Goal: Find specific page/section: Find specific page/section

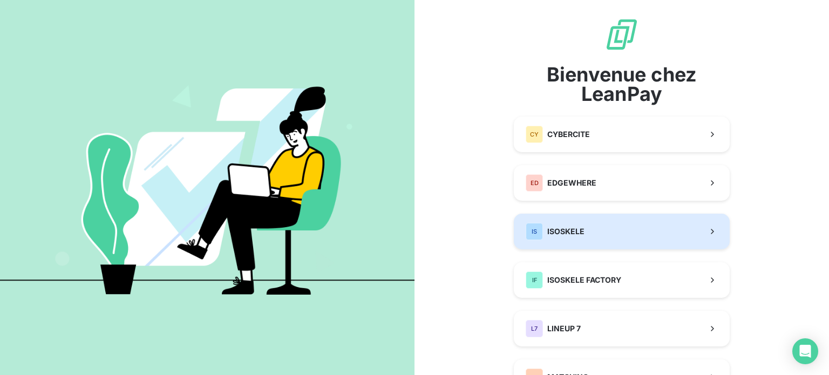
click at [565, 230] on span "ISOSKELE" at bounding box center [565, 231] width 37 height 11
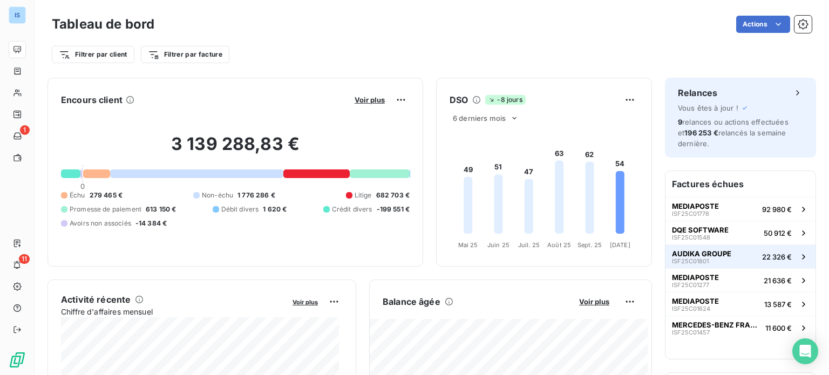
click at [710, 253] on span "AUDIKA GROUPE" at bounding box center [701, 253] width 59 height 9
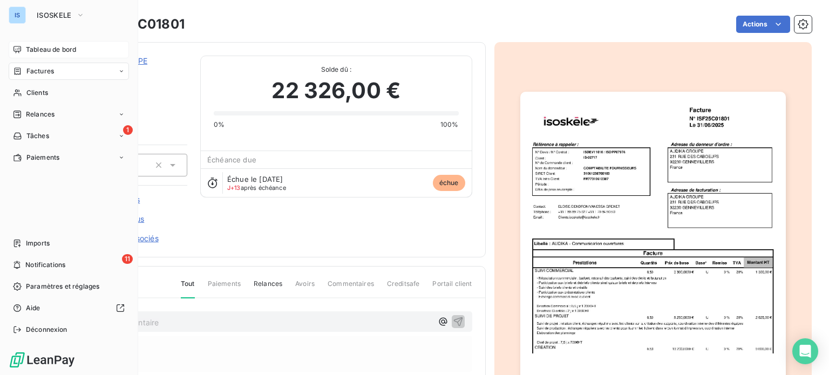
click at [26, 48] on span "Tableau de bord" at bounding box center [51, 50] width 50 height 10
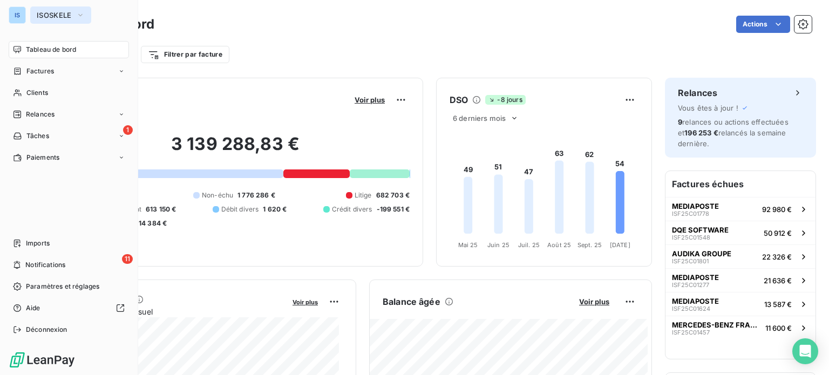
click at [50, 15] on span "ISOSKELE" at bounding box center [54, 15] width 35 height 9
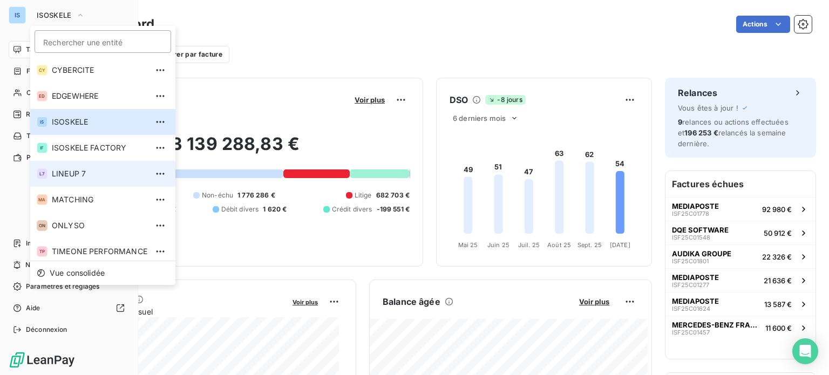
click at [127, 168] on span "LINEUP 7" at bounding box center [100, 173] width 96 height 11
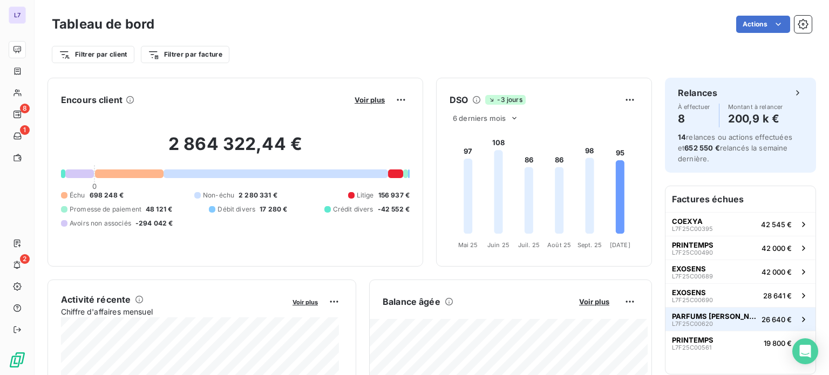
click at [686, 315] on span "PARFUMS [PERSON_NAME]" at bounding box center [714, 316] width 85 height 9
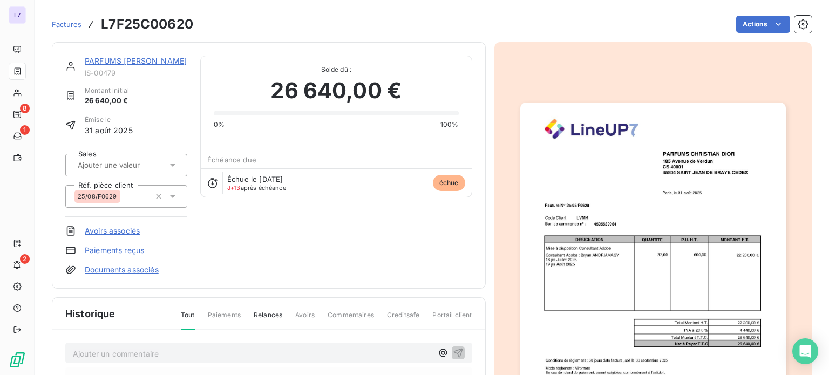
click at [356, 207] on div "PARFUMS [PERSON_NAME] IS-00479 Montant initial 26 640,00 € Émise le 31 août 202…" at bounding box center [268, 166] width 407 height 220
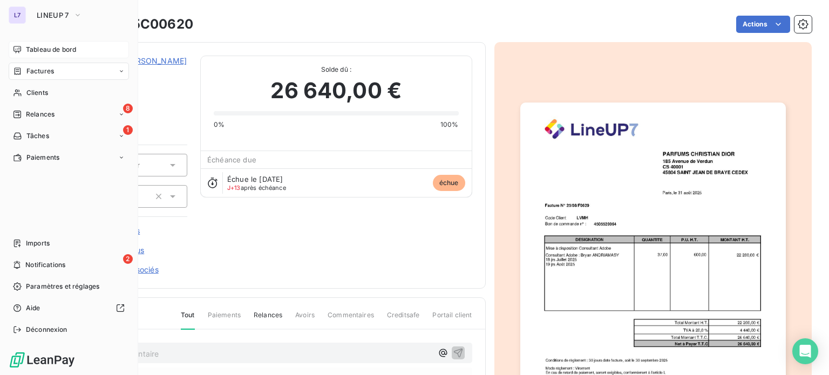
click at [34, 47] on span "Tableau de bord" at bounding box center [51, 50] width 50 height 10
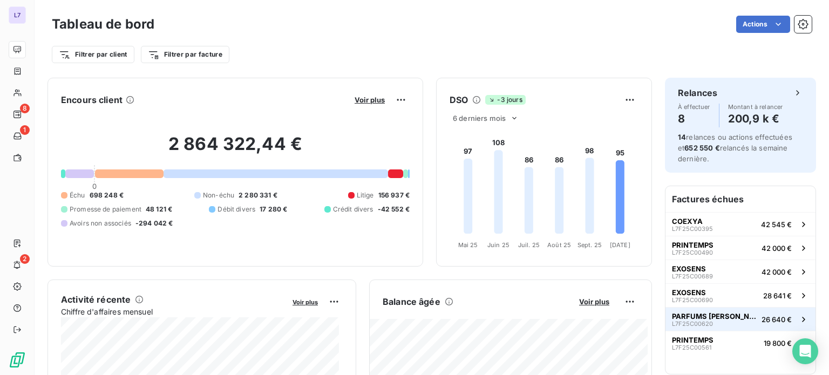
click at [675, 312] on span "PARFUMS [PERSON_NAME]" at bounding box center [714, 316] width 85 height 9
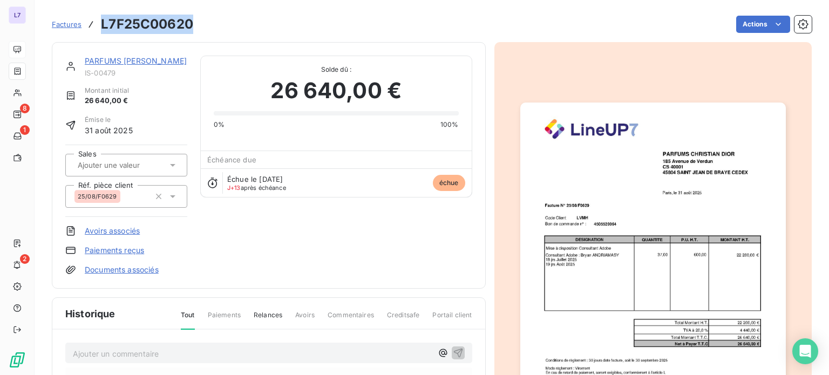
drag, startPoint x: 195, startPoint y: 23, endPoint x: 97, endPoint y: 25, distance: 98.2
click at [97, 25] on div "Factures L7F25C00620 Actions" at bounding box center [432, 24] width 760 height 23
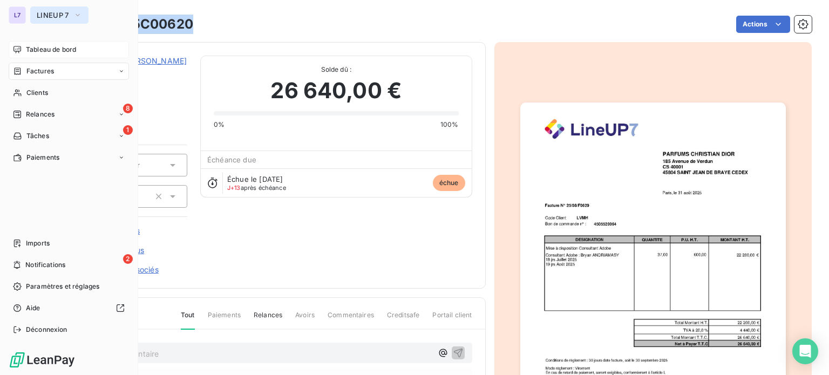
click at [54, 12] on span "LINEUP 7" at bounding box center [53, 15] width 32 height 9
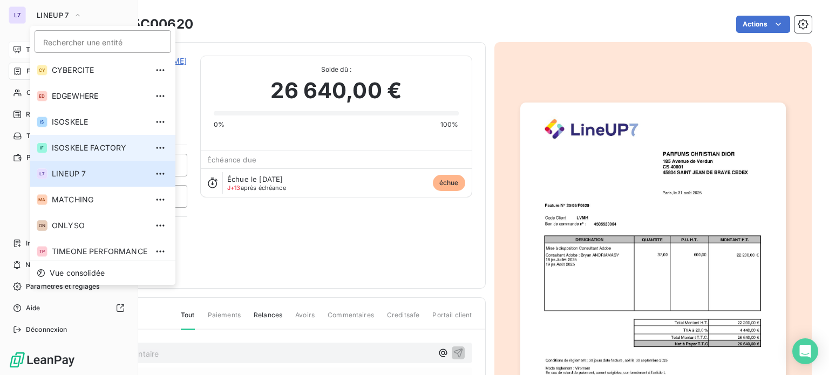
click at [92, 141] on li "IF ISOSKELE FACTORY" at bounding box center [102, 148] width 145 height 26
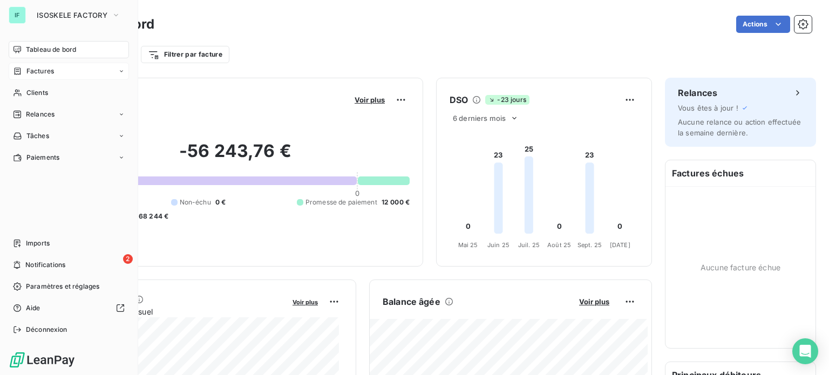
click at [38, 69] on span "Factures" at bounding box center [40, 71] width 28 height 10
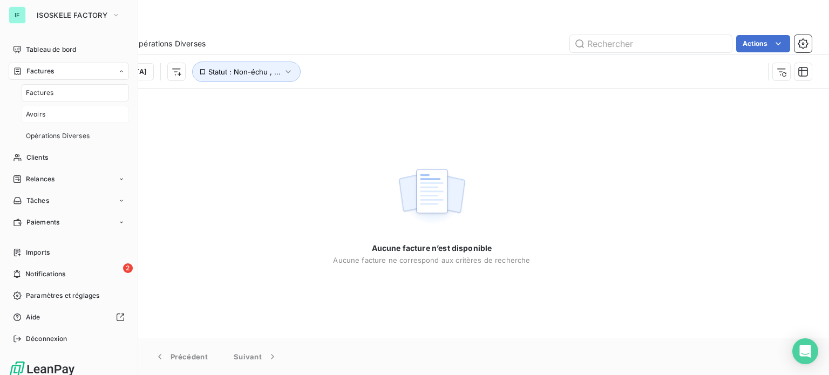
click at [42, 112] on span "Avoirs" at bounding box center [35, 115] width 19 height 10
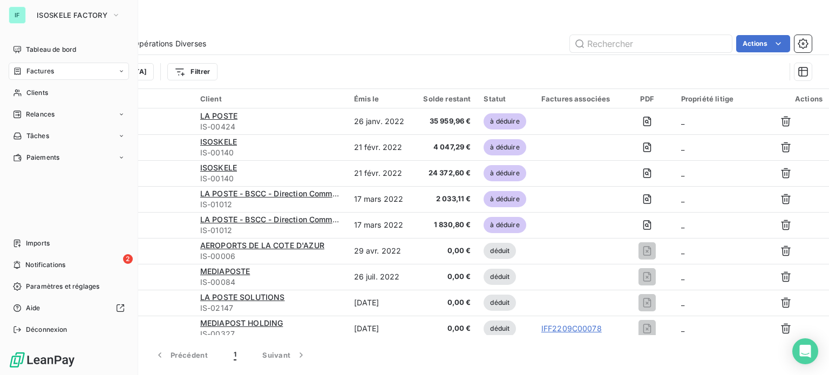
click at [42, 69] on span "Factures" at bounding box center [40, 71] width 28 height 10
